Goal: Find specific page/section: Find specific page/section

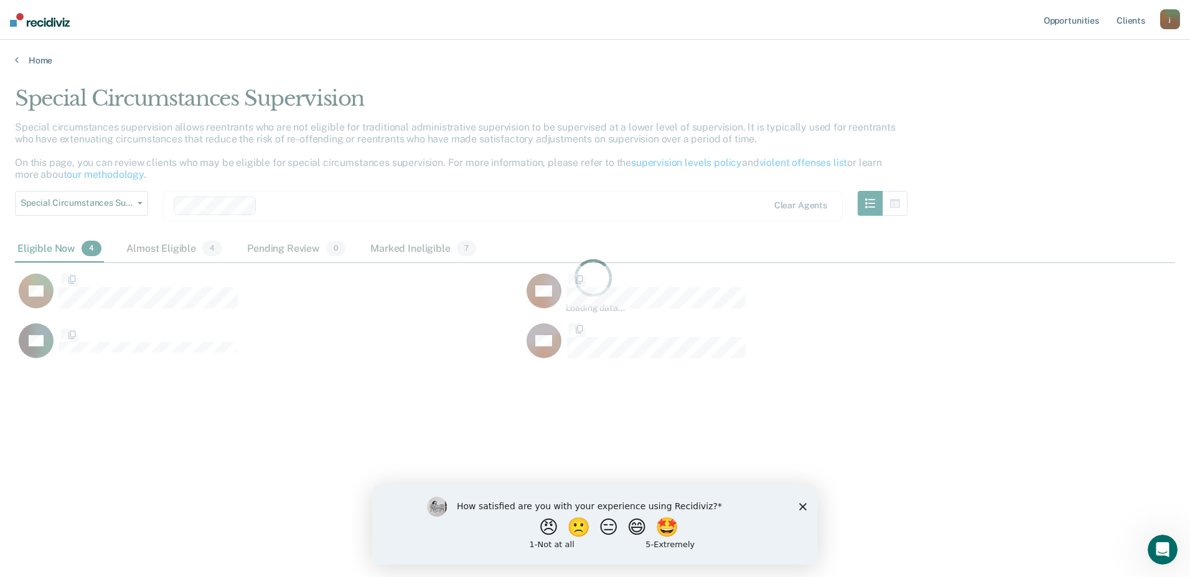
scroll to position [389, 1151]
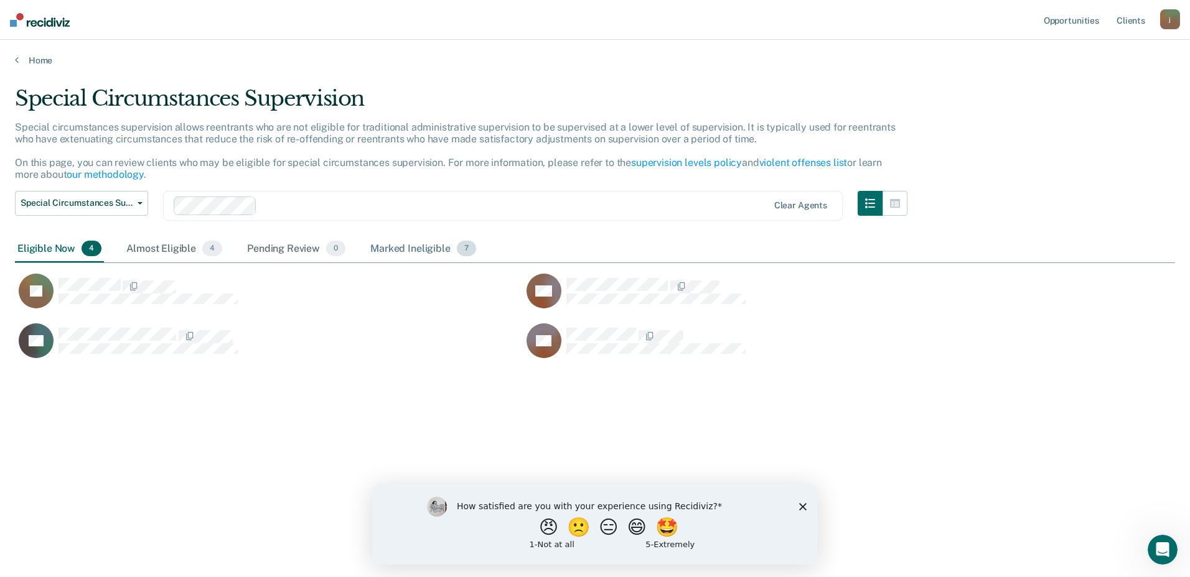
click at [391, 249] on div "Marked Ineligible 7" at bounding box center [423, 249] width 111 height 27
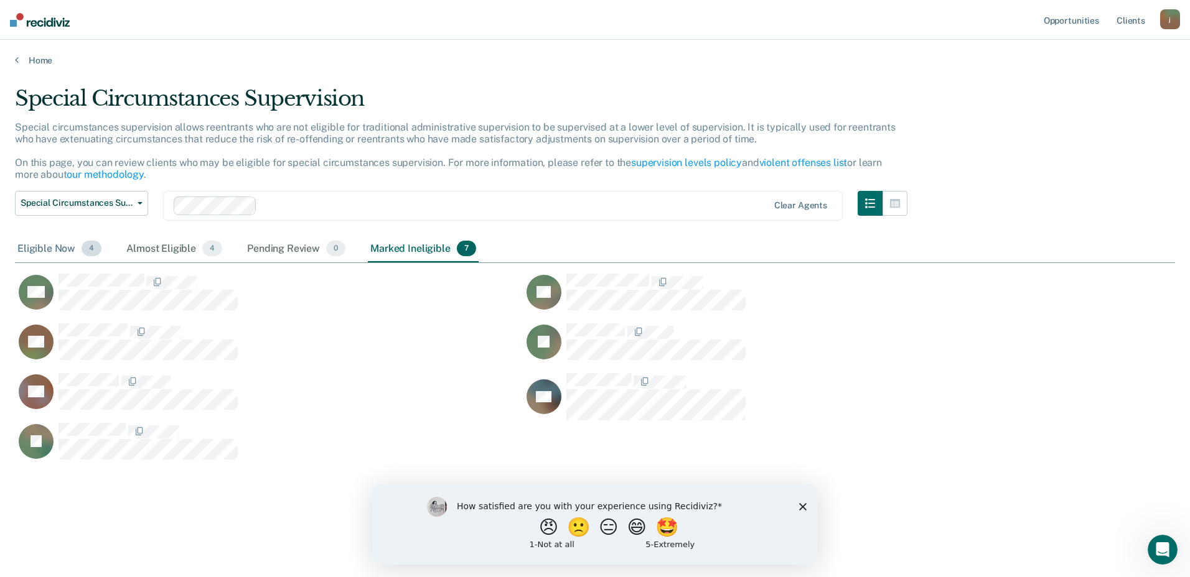
click at [55, 246] on div "Eligible Now 4" at bounding box center [59, 249] width 89 height 27
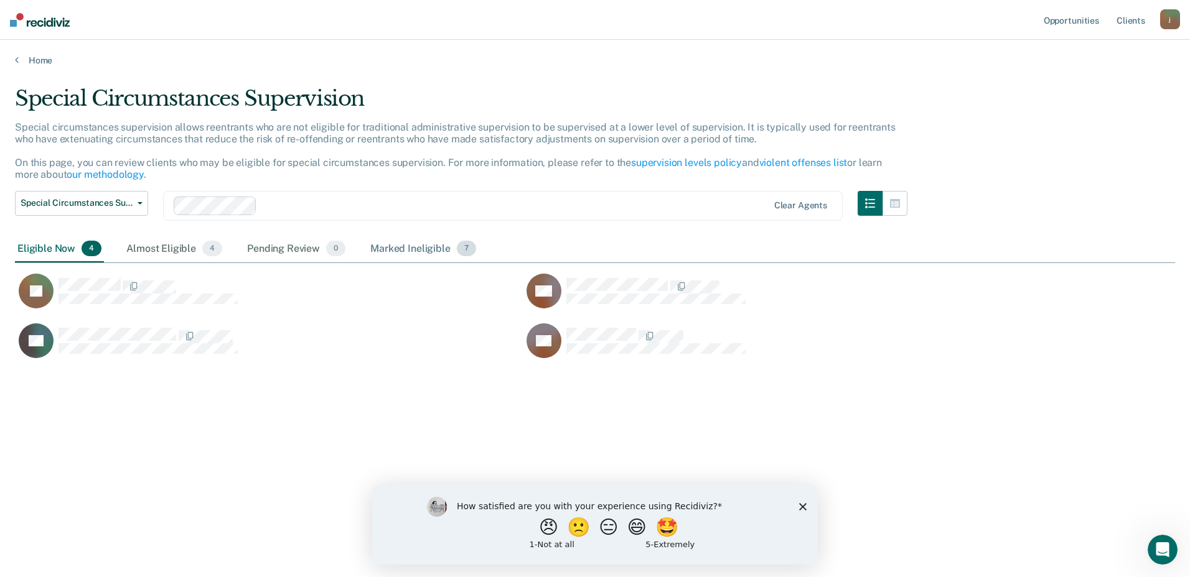
click at [413, 252] on div "Marked Ineligible 7" at bounding box center [423, 249] width 111 height 27
